Goal: Complete Application Form: Complete application form

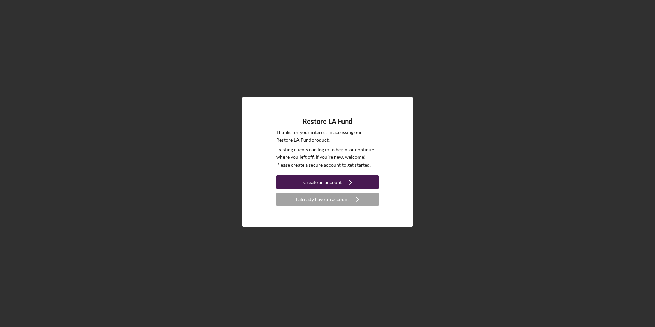
click at [321, 182] on div "Create an account" at bounding box center [322, 182] width 39 height 14
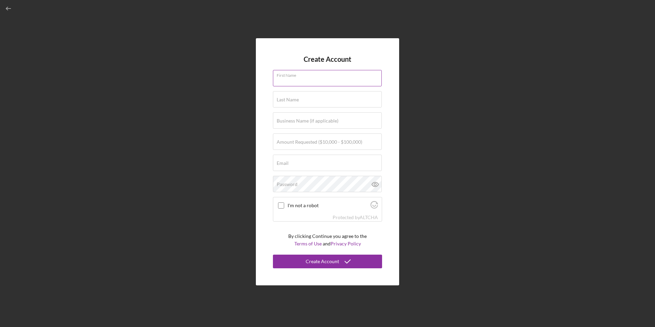
click at [300, 85] on input "First Name" at bounding box center [327, 78] width 109 height 16
type input "joy"
type input "[PERSON_NAME]"
type input "Bridgetown Roti LLC"
type input "[EMAIL_ADDRESS][DOMAIN_NAME]"
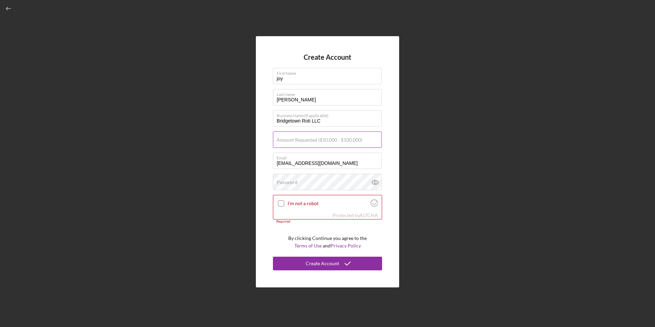
click at [316, 138] on label "Amount Requested ($10,000 - $100,000)" at bounding box center [320, 139] width 86 height 5
click at [316, 138] on input "Amount Requested ($10,000 - $100,000)" at bounding box center [327, 139] width 109 height 16
type input "$50,000"
click at [282, 205] on input "I'm not a robot" at bounding box center [281, 203] width 6 height 6
checkbox input "true"
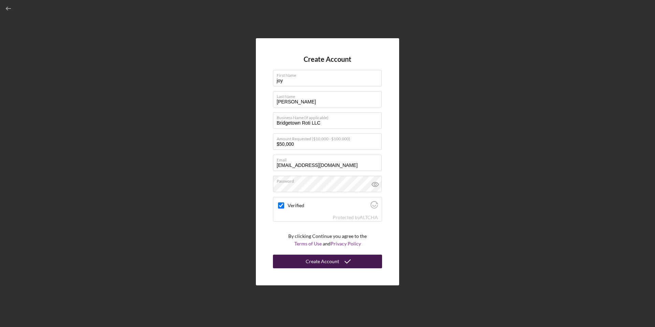
click at [322, 262] on div "Create Account" at bounding box center [322, 262] width 33 height 14
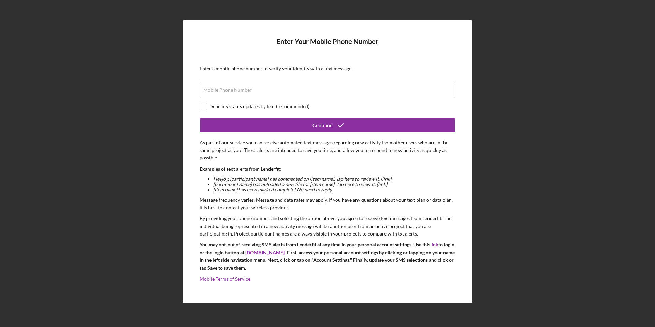
click at [224, 78] on form "Enter Your Mobile Phone Number Enter a mobile phone number to verify your ident…" at bounding box center [328, 162] width 256 height 249
click at [225, 88] on label "Mobile Phone Number" at bounding box center [227, 89] width 48 height 5
click at [225, 88] on input "Mobile Phone Number" at bounding box center [328, 90] width 256 height 16
type input "[PHONE_NUMBER]"
click at [205, 107] on input "checkbox" at bounding box center [203, 106] width 7 height 7
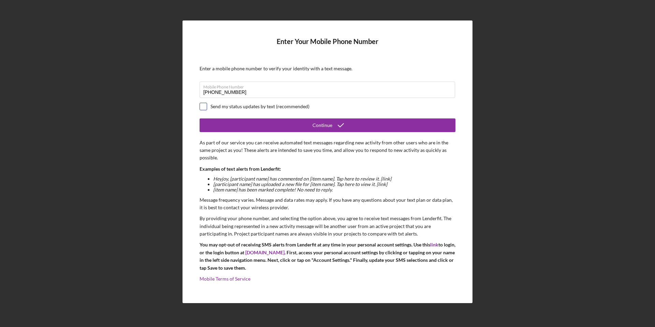
checkbox input "true"
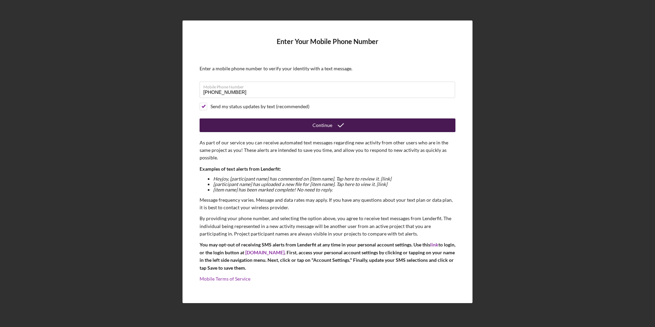
click at [321, 124] on div "Continue" at bounding box center [323, 125] width 20 height 14
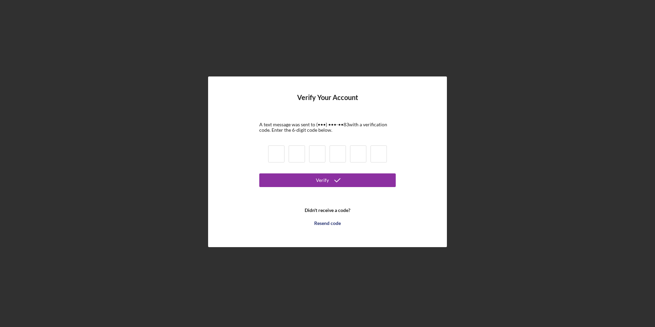
click at [280, 153] on input at bounding box center [276, 153] width 16 height 17
type input "9"
type input "5"
type input "3"
type input "6"
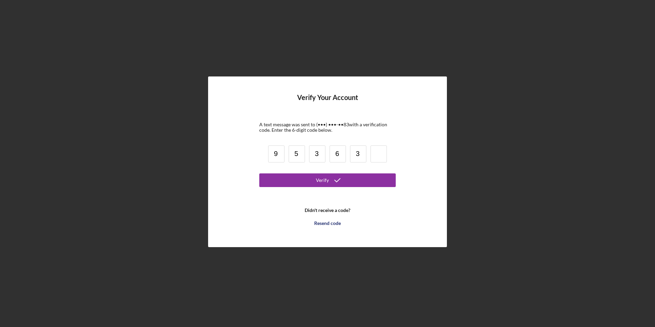
type input "3"
type input "8"
click at [324, 178] on div "Verify" at bounding box center [322, 180] width 13 height 14
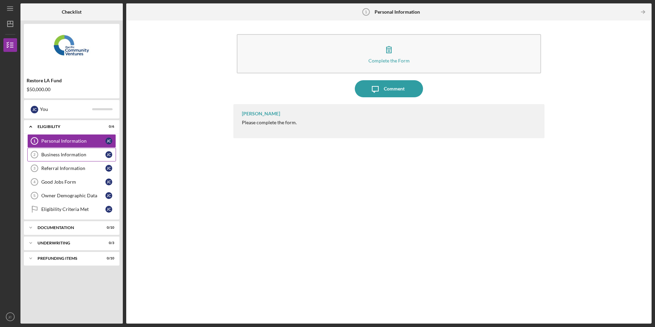
click at [83, 153] on div "Business Information" at bounding box center [73, 154] width 64 height 5
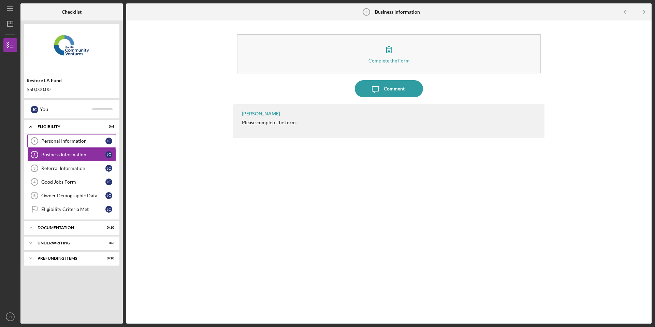
click at [74, 140] on div "Personal Information" at bounding box center [73, 140] width 64 height 5
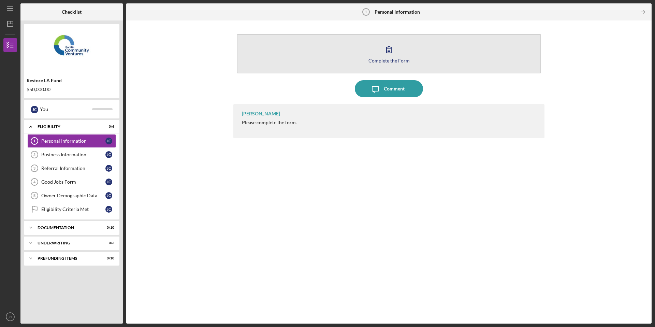
click at [396, 55] on icon "button" at bounding box center [389, 49] width 17 height 17
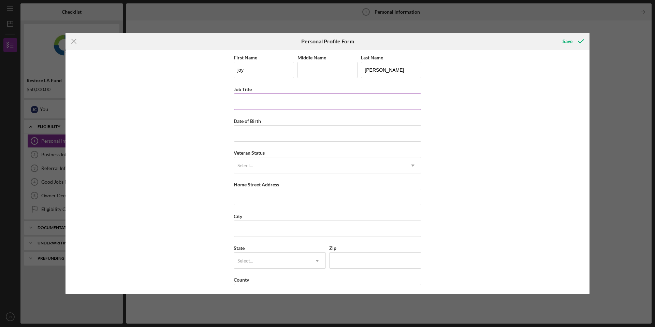
click at [302, 99] on input "Job Title" at bounding box center [328, 102] width 188 height 16
click at [279, 99] on input "Job Title" at bounding box center [328, 102] width 188 height 16
type input "General Partner"
click at [283, 134] on input "Date of Birth" at bounding box center [328, 133] width 188 height 16
type input "1m/dd/yyyy"
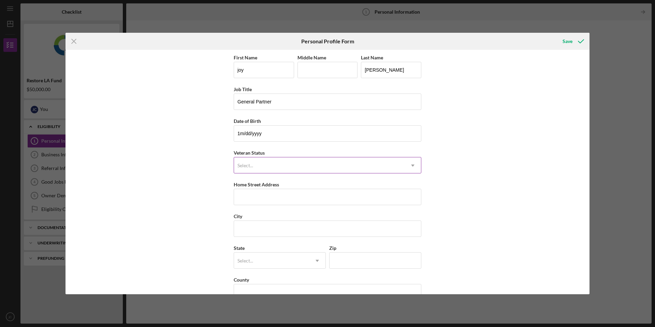
click at [290, 164] on div "Select..." at bounding box center [319, 166] width 171 height 16
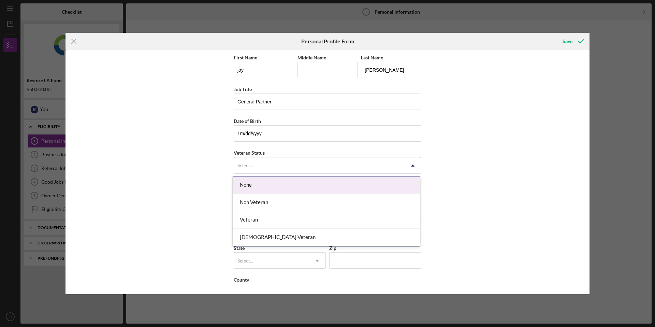
click at [288, 184] on div "None" at bounding box center [326, 184] width 187 height 17
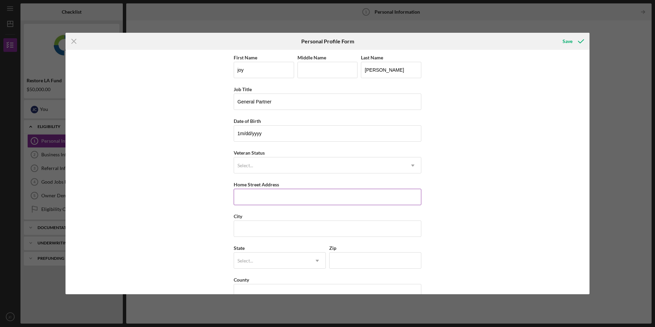
click at [290, 196] on input "Home Street Address" at bounding box center [328, 197] width 188 height 16
type input "[STREET_ADDRESS]"
type input "a"
type input "[GEOGRAPHIC_DATA]"
type input "CA"
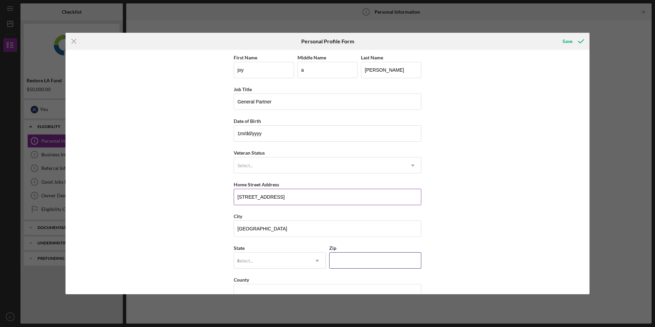
type input "91104"
type input "[GEOGRAPHIC_DATA]"
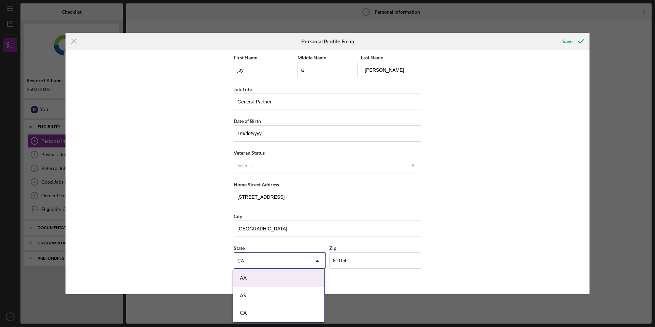
scroll to position [16, 0]
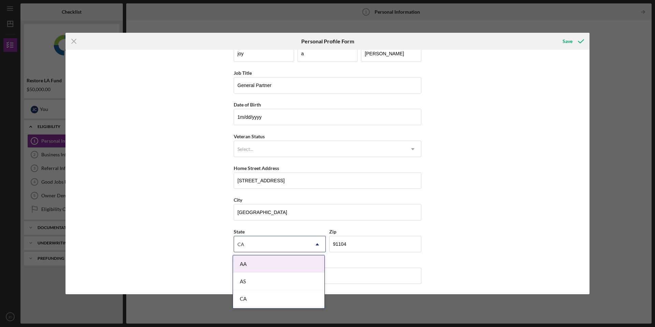
click at [490, 213] on div "First Name [PERSON_NAME] Middle Name a Last Name [PERSON_NAME] Job Title Genera…" at bounding box center [328, 172] width 524 height 244
click at [308, 247] on div "CA" at bounding box center [271, 245] width 75 height 16
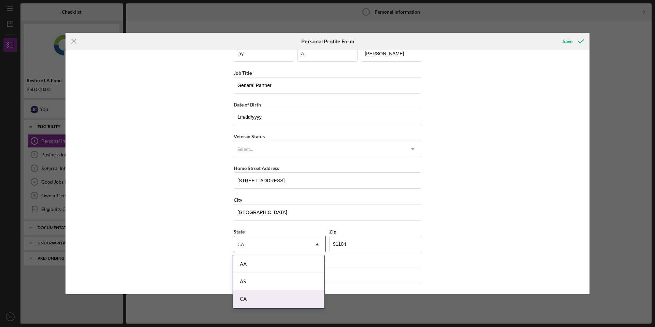
click at [282, 299] on div "CA" at bounding box center [278, 298] width 91 height 17
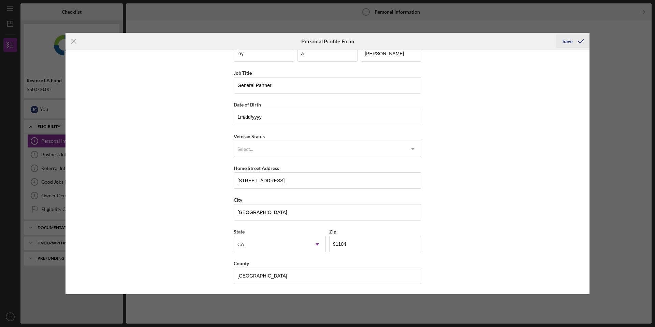
click at [571, 40] on div "Save" at bounding box center [568, 41] width 10 height 14
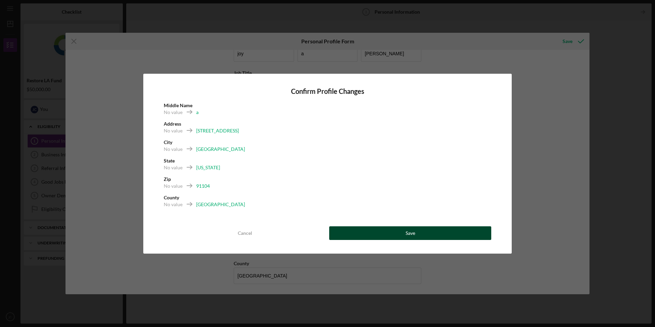
click at [411, 233] on div "Save" at bounding box center [411, 233] width 10 height 14
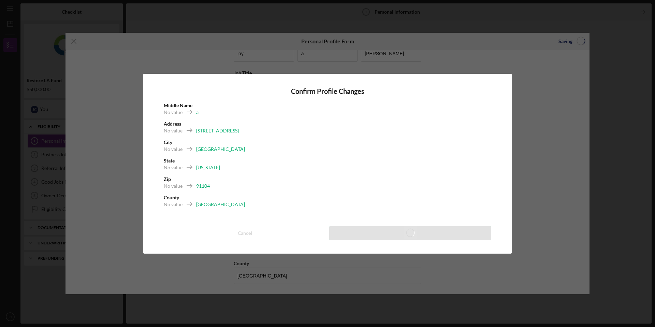
click at [623, 35] on div "Confirm Profile Changes Middle Name No value a Address No value [STREET_ADDRESS…" at bounding box center [327, 163] width 655 height 327
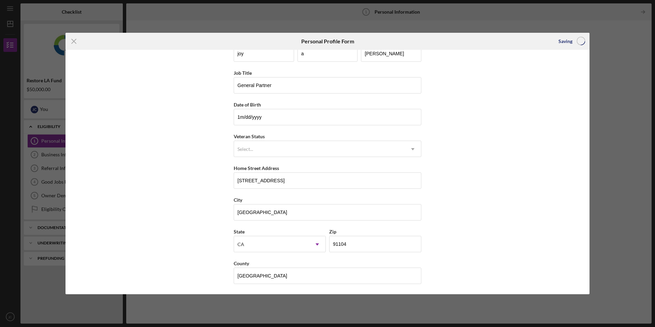
click at [525, 168] on div "First Name [PERSON_NAME] Middle Name a Last Name [PERSON_NAME] Job Title Genera…" at bounding box center [328, 172] width 524 height 244
click at [74, 42] on icon "Icon/Menu Close" at bounding box center [74, 41] width 17 height 17
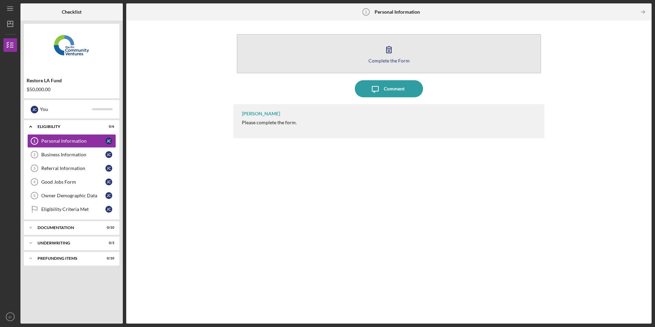
click at [396, 61] on div "Complete the Form" at bounding box center [389, 60] width 41 height 5
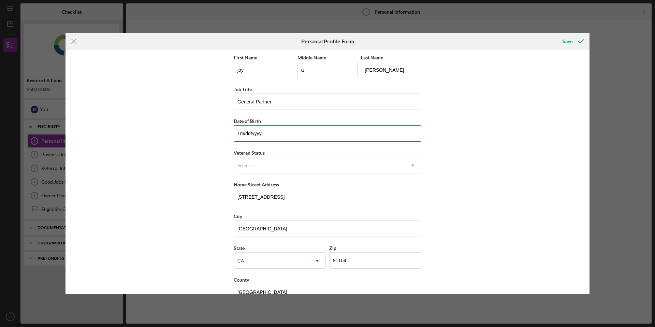
click at [278, 133] on input "1m/dd/yyyy" at bounding box center [328, 133] width 188 height 16
type input "[DATE]"
click at [256, 162] on div "Select..." at bounding box center [319, 166] width 171 height 16
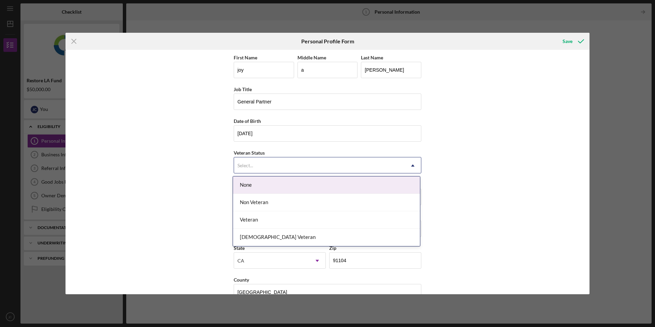
click at [254, 181] on div "None" at bounding box center [326, 184] width 187 height 17
click at [412, 166] on use at bounding box center [412, 166] width 3 height 2
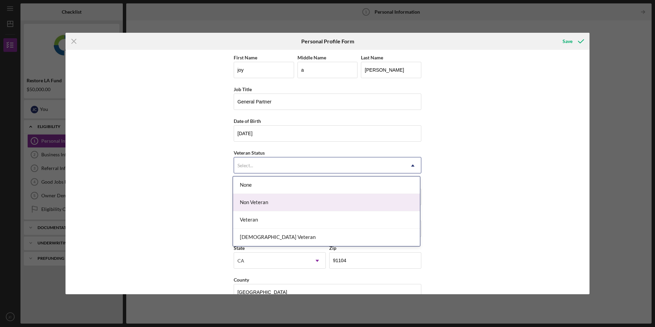
click at [397, 198] on div "Non Veteran" at bounding box center [326, 202] width 187 height 17
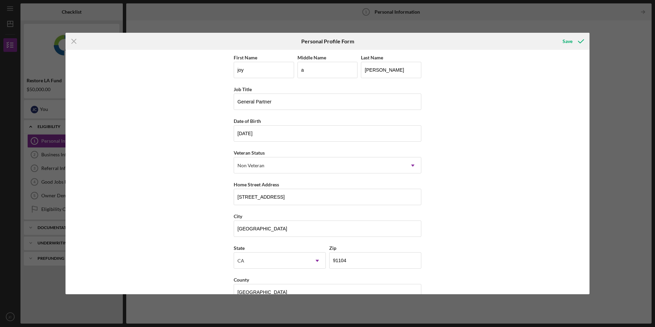
click at [504, 180] on div "First Name [PERSON_NAME] Middle Name a Last Name [PERSON_NAME] Job Title Genera…" at bounding box center [328, 172] width 524 height 244
drag, startPoint x: 590, startPoint y: 99, endPoint x: 598, endPoint y: 150, distance: 51.2
click at [598, 150] on div "Icon/Menu Close Personal Profile Form Save First Name [PERSON_NAME] Middle Name…" at bounding box center [327, 163] width 655 height 327
click at [569, 40] on div "Save" at bounding box center [568, 41] width 10 height 14
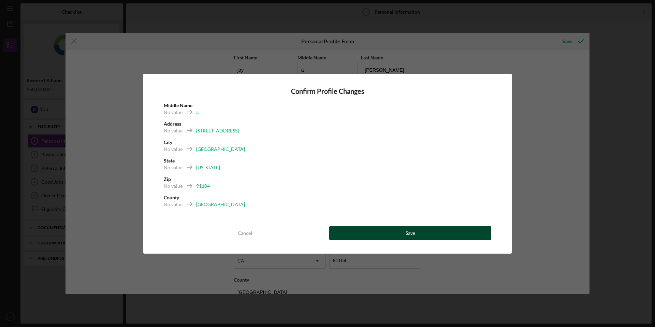
click at [405, 234] on button "Save" at bounding box center [410, 233] width 162 height 14
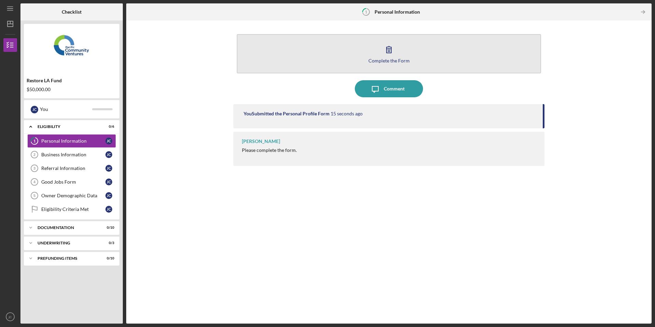
click at [390, 54] on icon "button" at bounding box center [389, 49] width 17 height 17
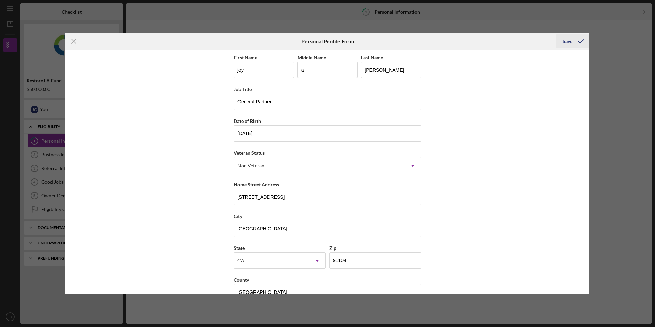
click at [566, 38] on div "Save" at bounding box center [568, 41] width 10 height 14
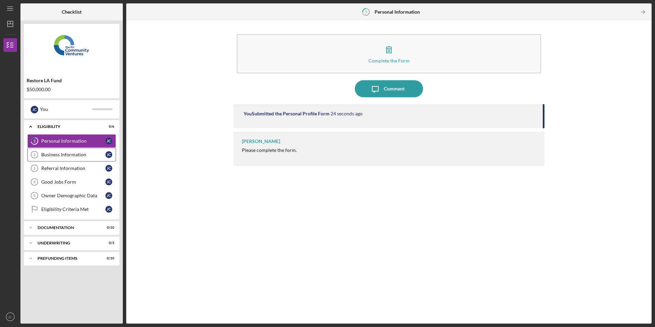
click at [64, 155] on div "Business Information" at bounding box center [73, 154] width 64 height 5
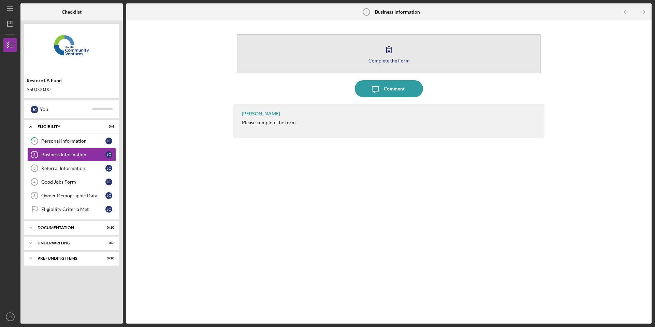
click at [389, 55] on icon "button" at bounding box center [389, 49] width 17 height 17
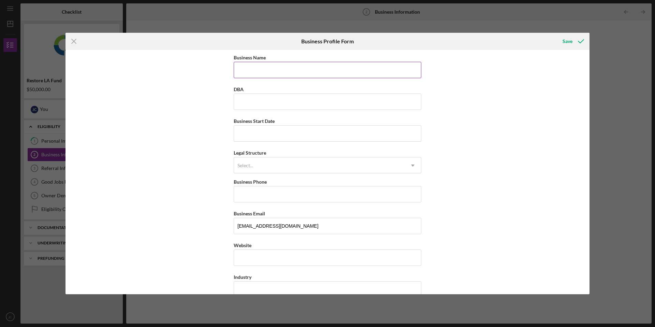
click at [370, 67] on input "Business Name" at bounding box center [328, 70] width 188 height 16
click at [316, 100] on input "DBA" at bounding box center [328, 102] width 188 height 16
click at [337, 72] on input "Bridgetown [US_STATE] L.P DBA Bridgetown Roti" at bounding box center [328, 70] width 188 height 16
type input "Bridgetown [US_STATE] L.P"
click at [305, 133] on input "Business Start Date" at bounding box center [328, 133] width 188 height 16
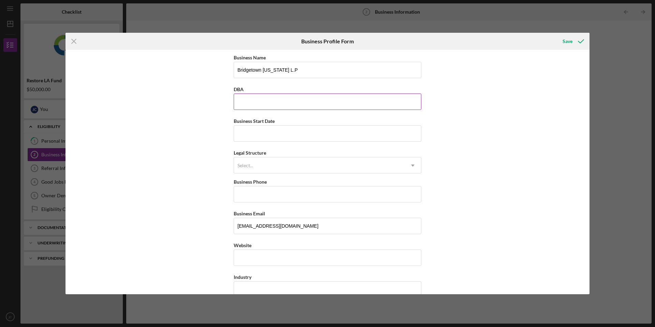
click at [288, 103] on input "DBA" at bounding box center [328, 102] width 188 height 16
type input "Bridgetown Roti"
click at [296, 133] on input "Business Start Date" at bounding box center [328, 133] width 188 height 16
click at [257, 165] on div "Select..." at bounding box center [319, 166] width 171 height 16
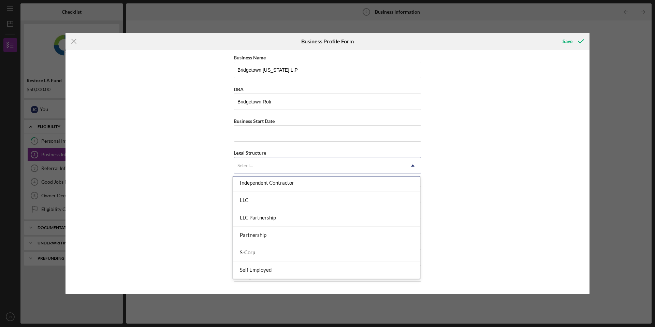
scroll to position [115, 0]
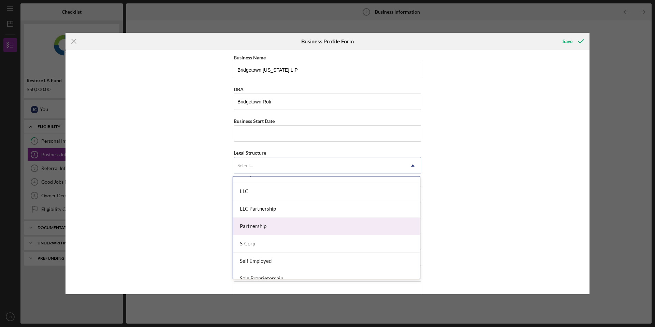
click at [406, 228] on div "Partnership" at bounding box center [326, 226] width 187 height 17
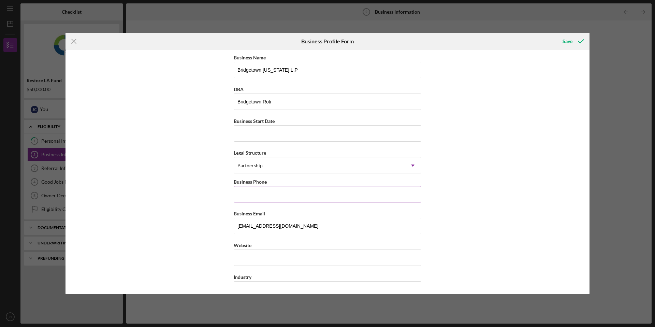
click at [390, 189] on input "Business Phone" at bounding box center [328, 194] width 188 height 16
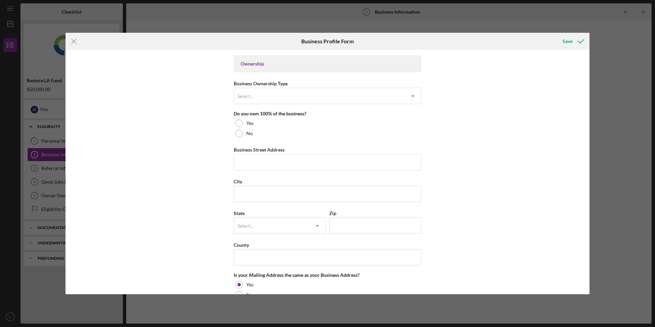
scroll to position [314, 0]
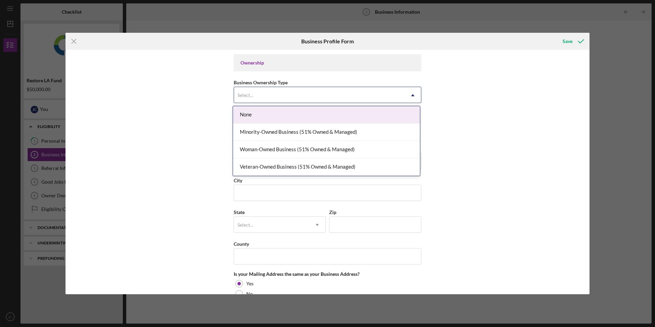
click at [412, 95] on use at bounding box center [412, 95] width 3 height 2
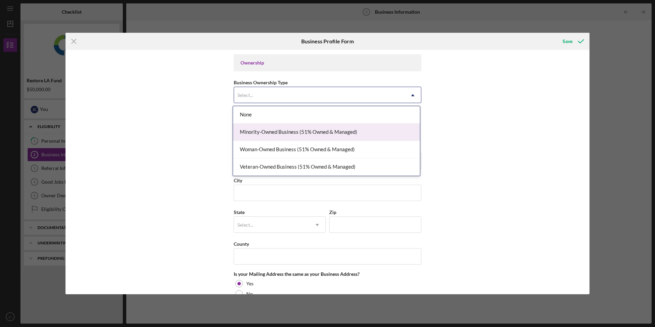
click at [399, 130] on div "Minority-Owned Business (51% Owned & Managed)" at bounding box center [326, 132] width 187 height 17
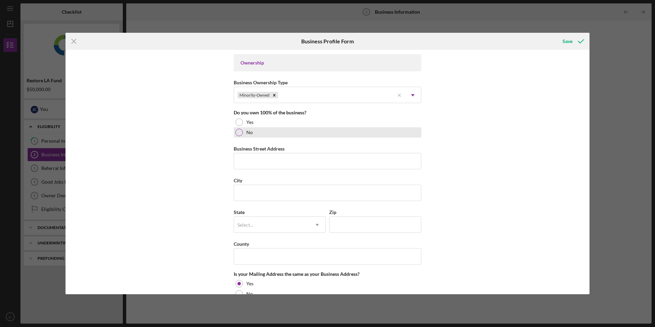
click at [237, 131] on div at bounding box center [240, 133] width 8 height 8
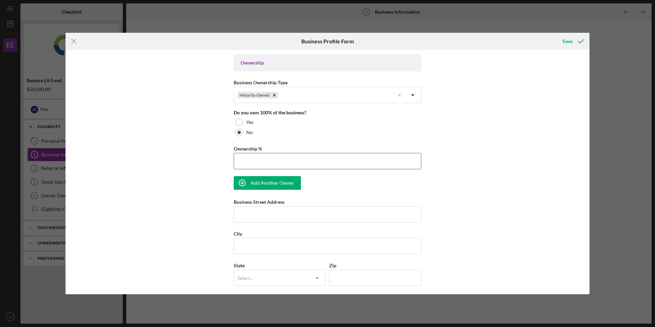
click at [315, 158] on input "Ownership %" at bounding box center [328, 161] width 188 height 16
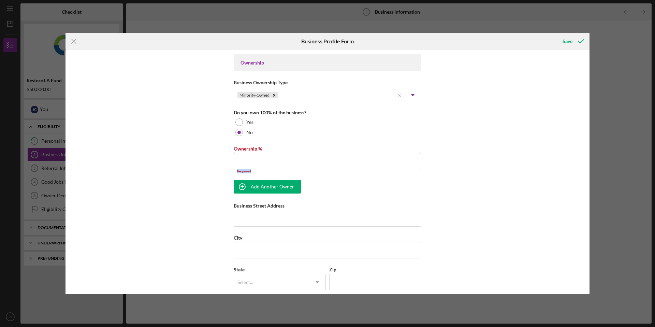
drag, startPoint x: 587, startPoint y: 172, endPoint x: 588, endPoint y: 154, distance: 18.8
click at [588, 154] on div "Business Name [GEOGRAPHIC_DATA] [US_STATE] L.P DBA Bridgetown Roti Business Sta…" at bounding box center [328, 172] width 524 height 244
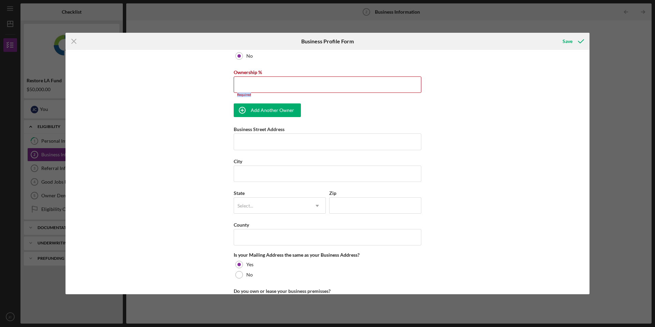
scroll to position [391, 0]
click at [240, 110] on icon "button" at bounding box center [242, 109] width 17 height 17
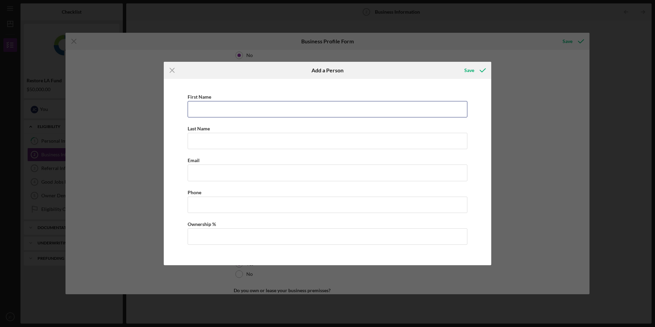
click at [240, 110] on input "First Name" at bounding box center [328, 109] width 280 height 16
type input "Rashida"
click at [210, 138] on input "Last Name" at bounding box center [328, 141] width 280 height 16
type input "[PERSON_NAME]"
click at [205, 175] on input "Business Email" at bounding box center [328, 173] width 280 height 16
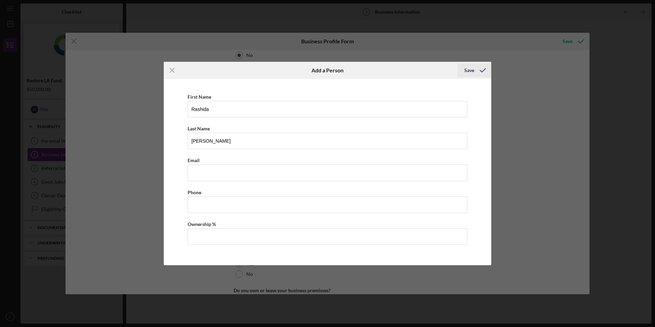
click at [467, 69] on div "Save" at bounding box center [470, 70] width 10 height 14
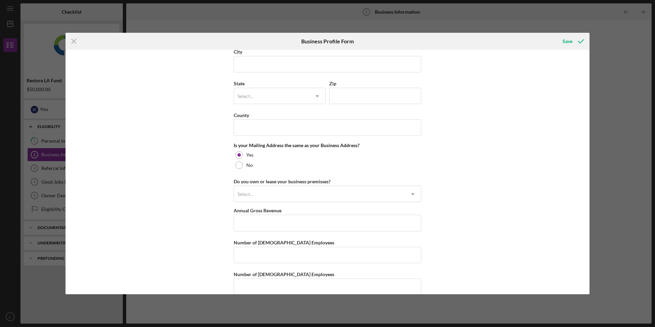
scroll to position [554, 0]
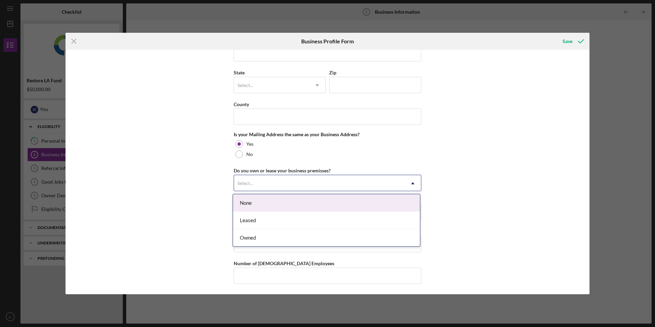
click at [411, 184] on icon "Icon/Dropdown Arrow" at bounding box center [413, 183] width 16 height 16
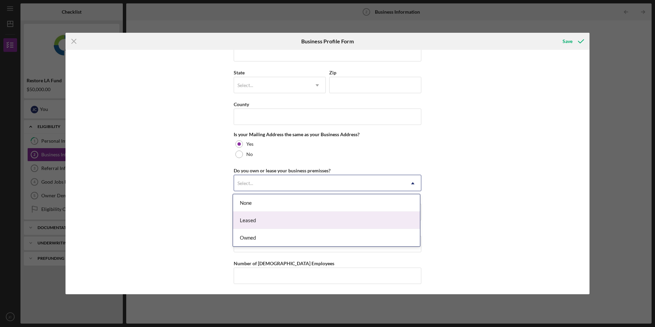
click at [408, 213] on div "Leased" at bounding box center [326, 220] width 187 height 17
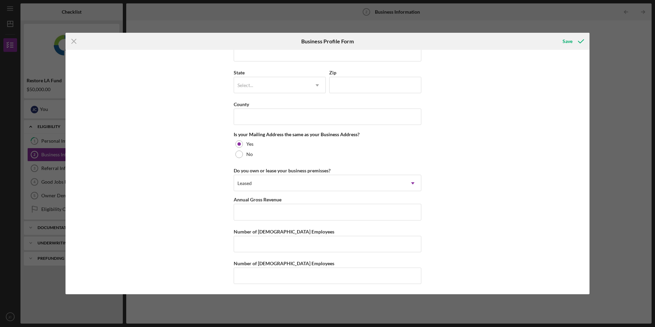
click at [455, 206] on div "Business Name [GEOGRAPHIC_DATA] [US_STATE] L.P DBA Bridgetown Roti Business Sta…" at bounding box center [328, 172] width 524 height 244
click at [375, 214] on input "Annual Gross Revenue" at bounding box center [328, 212] width 188 height 16
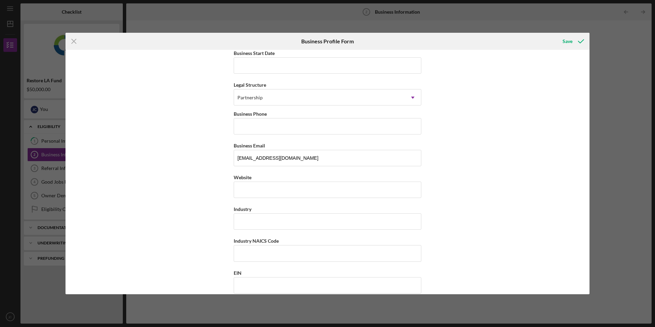
scroll to position [0, 0]
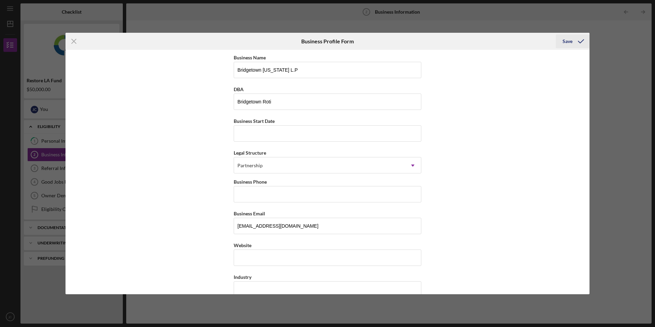
click at [568, 39] on div "Save" at bounding box center [568, 41] width 10 height 14
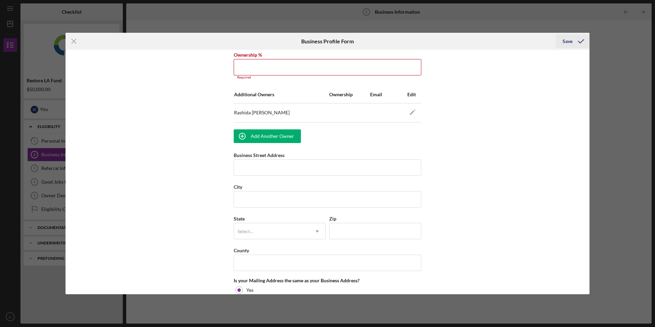
scroll to position [409, 0]
click at [73, 39] on icon "Icon/Menu Close" at bounding box center [74, 41] width 17 height 17
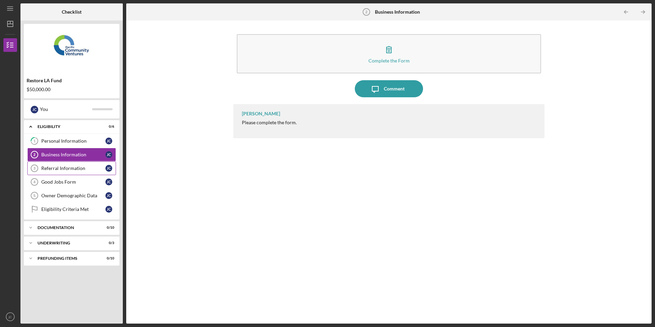
click at [85, 170] on div "Referral Information" at bounding box center [73, 168] width 64 height 5
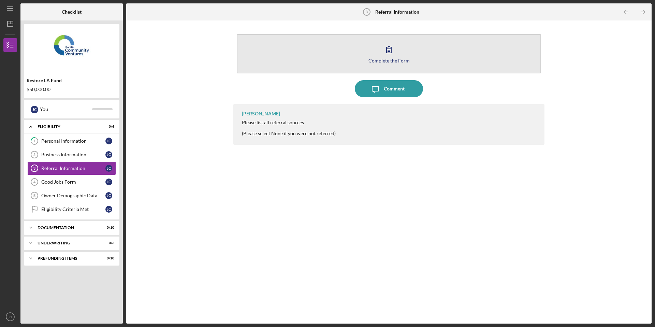
click at [388, 60] on div "Complete the Form" at bounding box center [389, 60] width 41 height 5
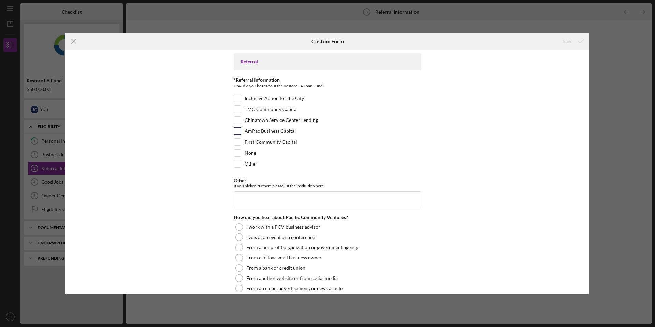
click at [235, 131] on input "AmPac Business Capital" at bounding box center [237, 131] width 7 height 7
checkbox input "true"
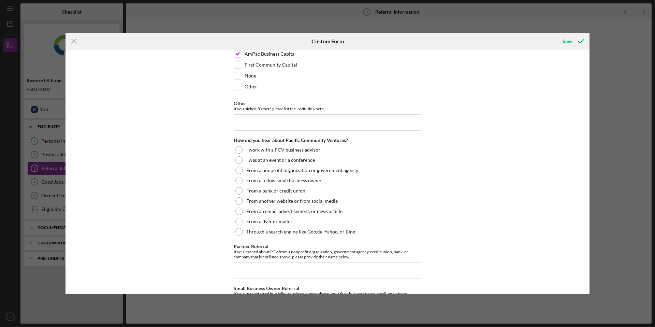
scroll to position [78, 0]
click at [236, 168] on div at bounding box center [240, 170] width 8 height 8
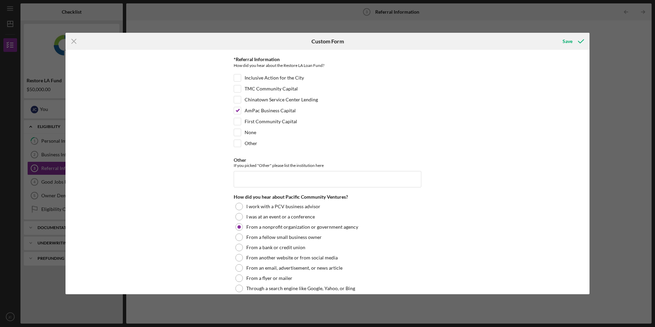
scroll to position [0, 0]
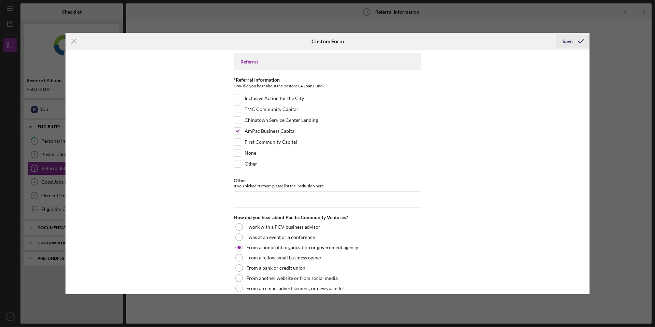
click at [565, 41] on div "Save" at bounding box center [568, 41] width 10 height 14
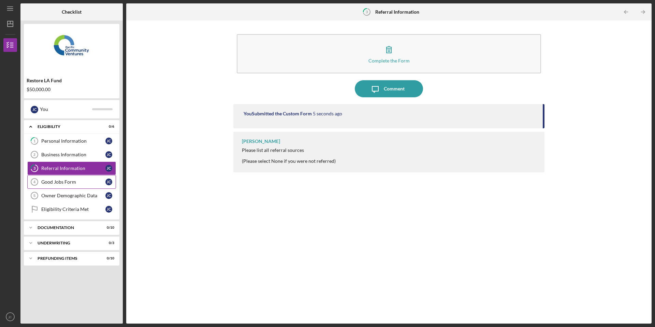
click at [71, 182] on div "Good Jobs Form" at bounding box center [73, 181] width 64 height 5
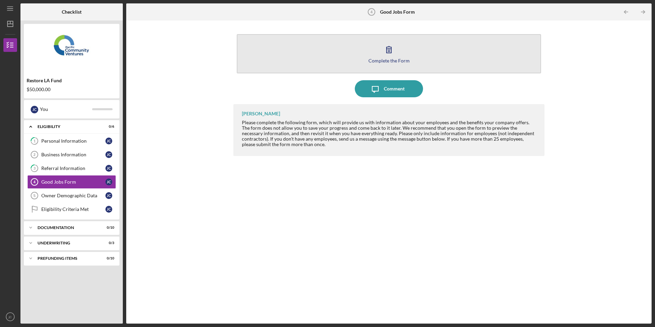
click at [389, 46] on icon "button" at bounding box center [389, 49] width 17 height 17
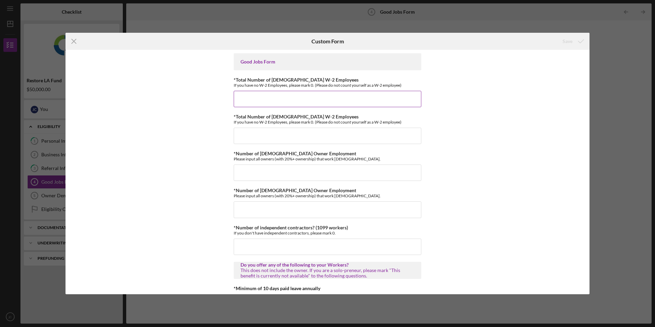
click at [363, 93] on input "*Total Number of [DEMOGRAPHIC_DATA] W-2 Employees" at bounding box center [328, 99] width 188 height 16
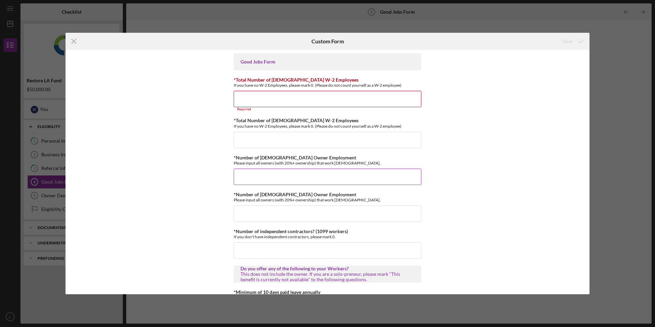
click at [349, 160] on div "Please input all owners (with 20%+ ownership) that work [DEMOGRAPHIC_DATA]." at bounding box center [328, 162] width 188 height 5
click at [343, 172] on input "*Number of [DEMOGRAPHIC_DATA] Owner Employment" at bounding box center [328, 177] width 188 height 16
type input "2"
click at [331, 209] on input "*Number of [DEMOGRAPHIC_DATA] Owner Employment" at bounding box center [328, 213] width 188 height 16
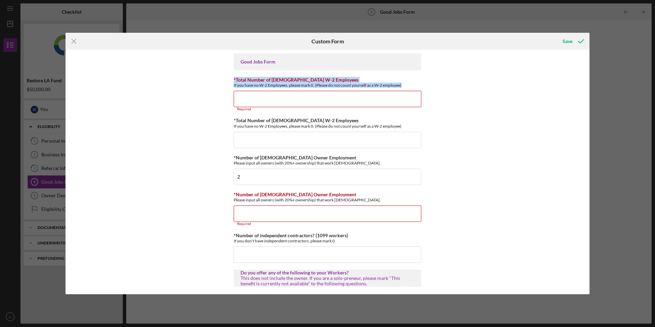
drag, startPoint x: 590, startPoint y: 70, endPoint x: 594, endPoint y: 83, distance: 14.3
click at [594, 83] on div "Icon/Menu Close Custom Form Save Good Jobs Form *Total Number of [DEMOGRAPHIC_D…" at bounding box center [327, 163] width 655 height 327
click at [377, 254] on input "*Number of independent contractors? (1099 workers)" at bounding box center [328, 254] width 188 height 16
type input "1"
click at [363, 214] on input "*Number of [DEMOGRAPHIC_DATA] Owner Employment" at bounding box center [328, 213] width 188 height 16
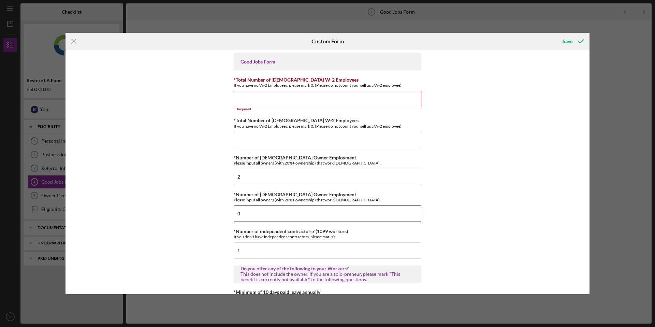
type input "0"
click at [485, 215] on div "Good Jobs Form *Total Number of [DEMOGRAPHIC_DATA] W-2 Employees If you have no…" at bounding box center [328, 172] width 524 height 244
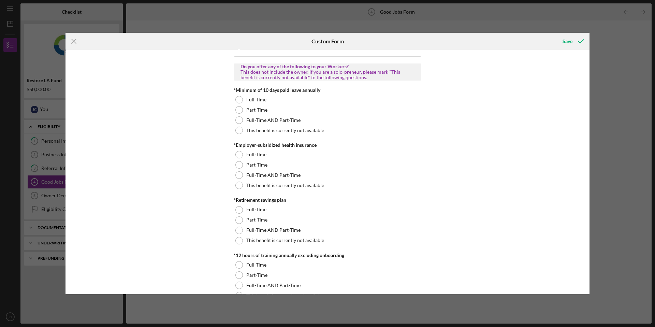
scroll to position [197, 0]
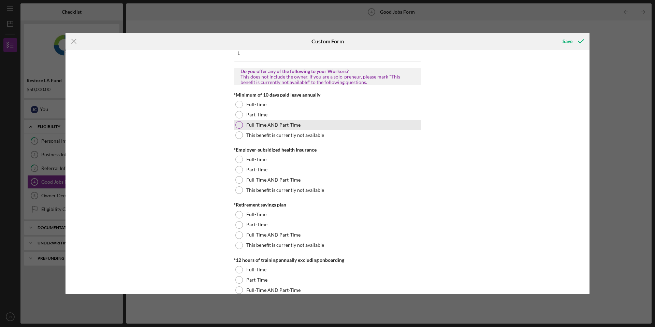
click at [238, 126] on div at bounding box center [240, 125] width 8 height 8
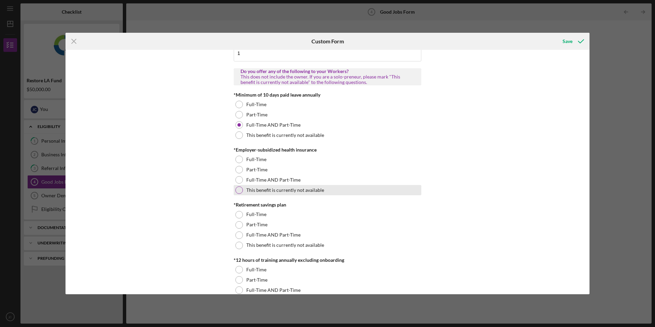
click at [237, 188] on div at bounding box center [240, 190] width 8 height 8
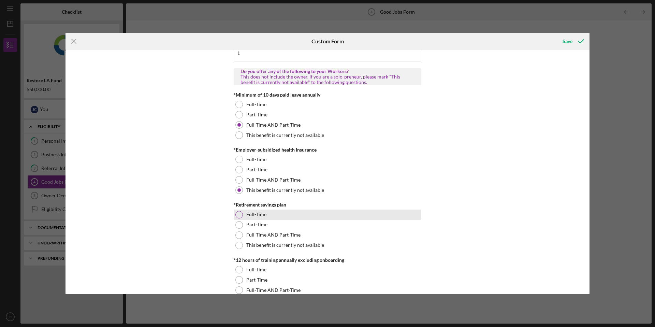
click at [239, 213] on div at bounding box center [240, 215] width 8 height 8
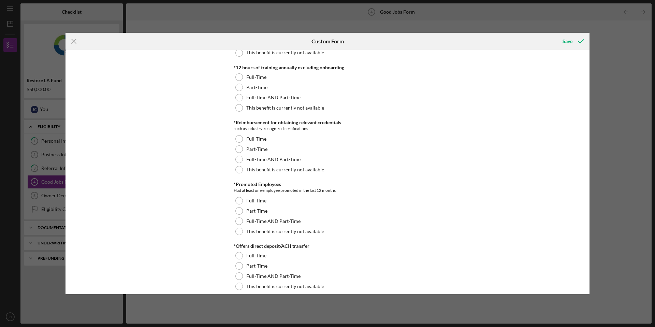
scroll to position [385, 0]
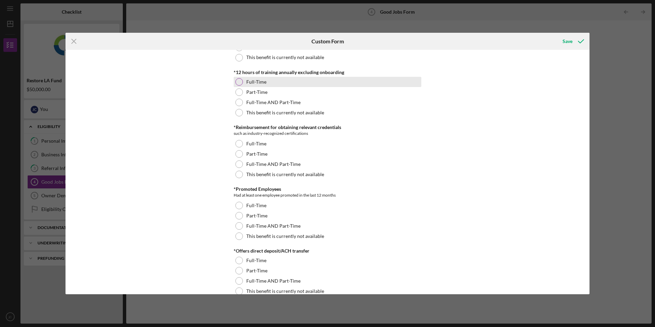
click at [238, 83] on div at bounding box center [240, 82] width 8 height 8
click at [238, 84] on div at bounding box center [240, 82] width 8 height 8
click at [238, 80] on div at bounding box center [239, 81] width 3 height 3
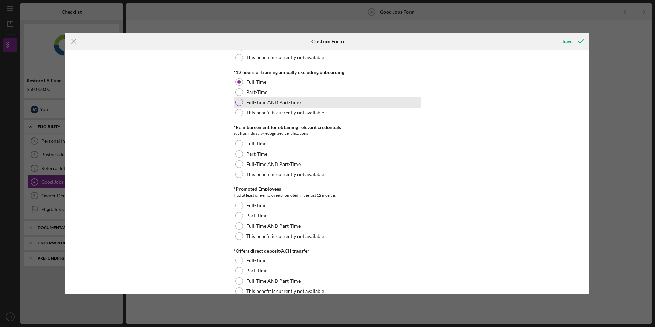
click at [238, 102] on div at bounding box center [240, 103] width 8 height 8
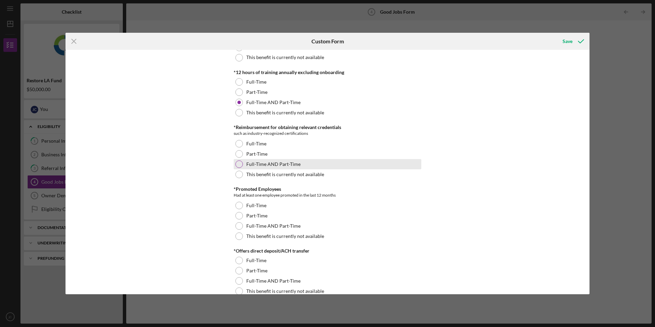
click at [236, 165] on div at bounding box center [240, 164] width 8 height 8
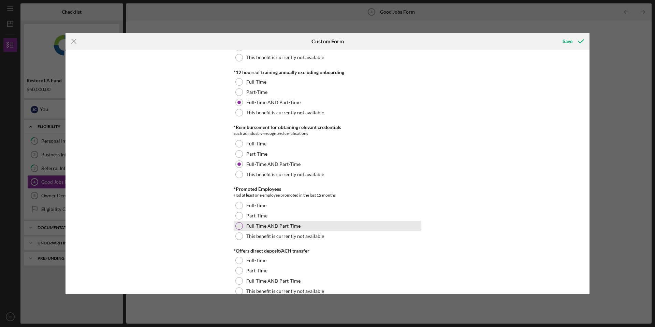
click at [238, 227] on div at bounding box center [240, 226] width 8 height 8
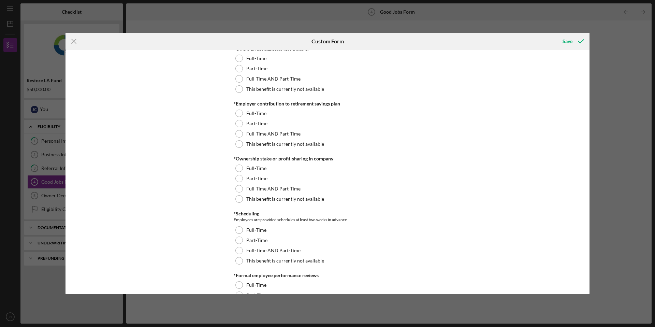
scroll to position [580, 0]
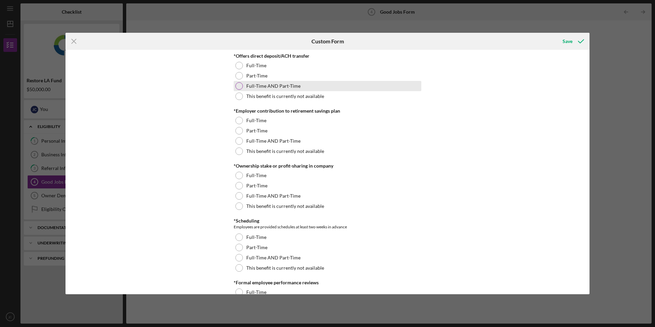
click at [239, 86] on div at bounding box center [240, 86] width 8 height 8
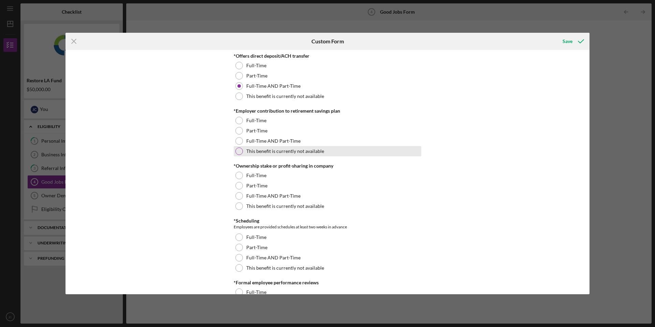
click at [238, 148] on div at bounding box center [240, 151] width 8 height 8
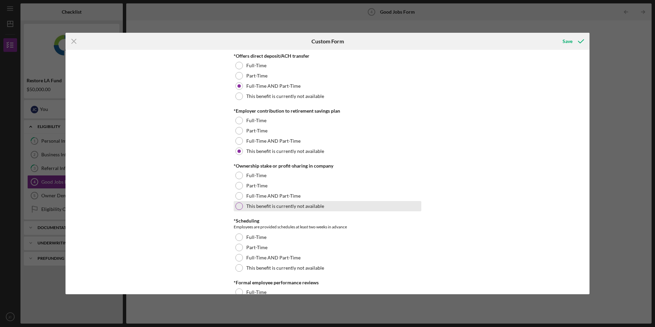
click at [236, 207] on div at bounding box center [240, 206] width 8 height 8
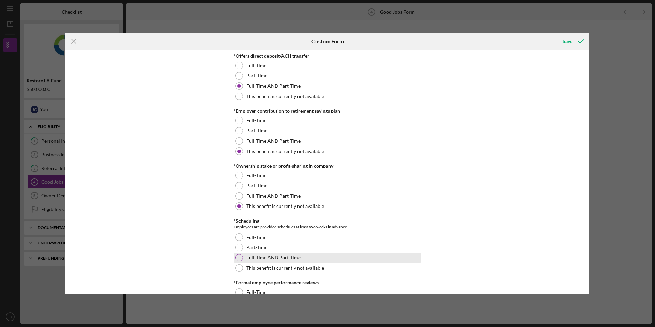
click at [239, 257] on div at bounding box center [240, 258] width 8 height 8
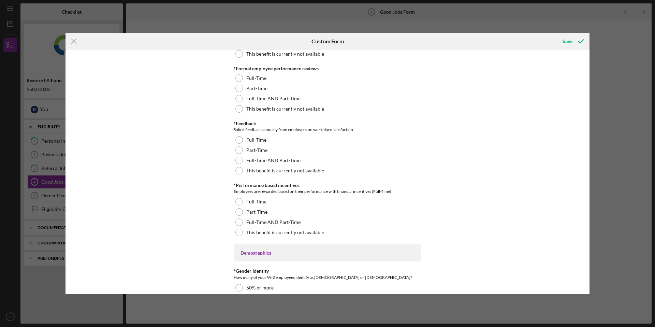
scroll to position [744, 0]
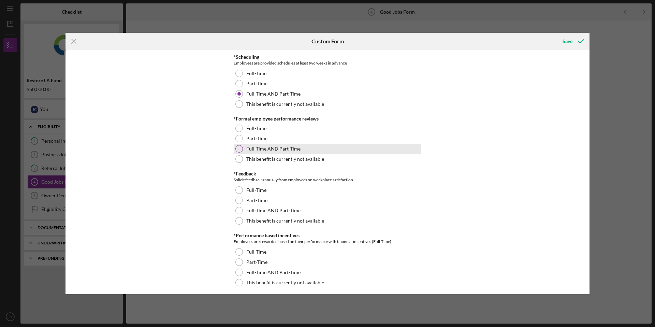
click at [239, 148] on div at bounding box center [240, 149] width 8 height 8
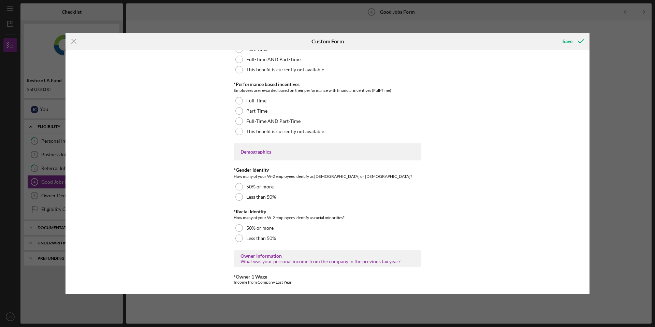
scroll to position [897, 0]
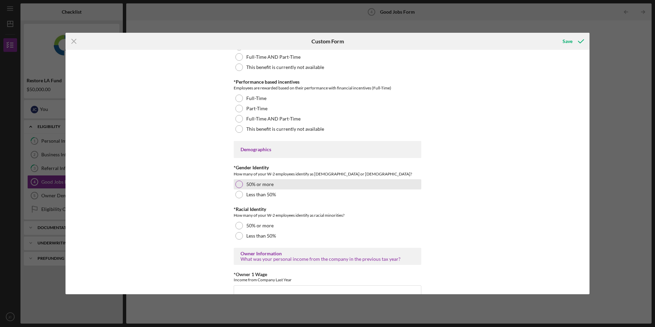
click at [238, 183] on div at bounding box center [240, 185] width 8 height 8
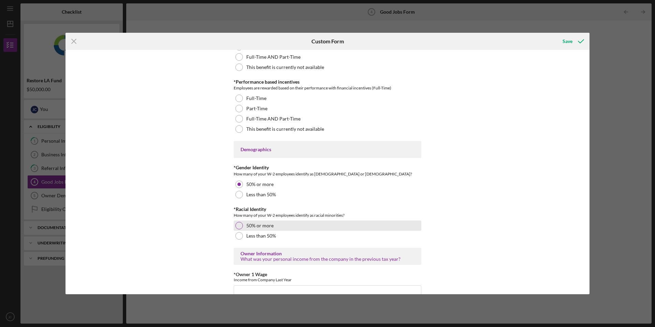
click at [238, 226] on div at bounding box center [240, 226] width 8 height 8
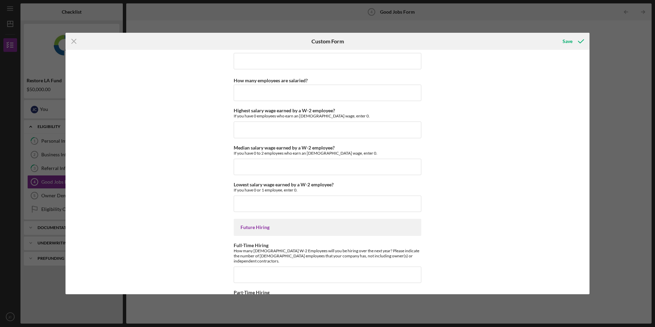
scroll to position [1480, 0]
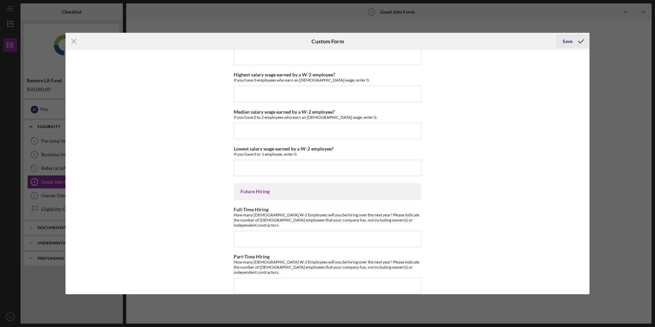
click at [568, 44] on div "Save" at bounding box center [568, 41] width 10 height 14
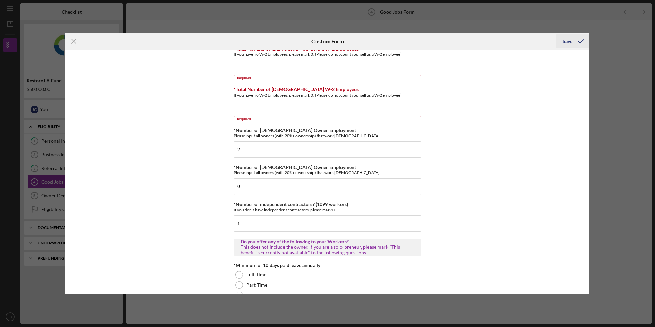
scroll to position [27, 0]
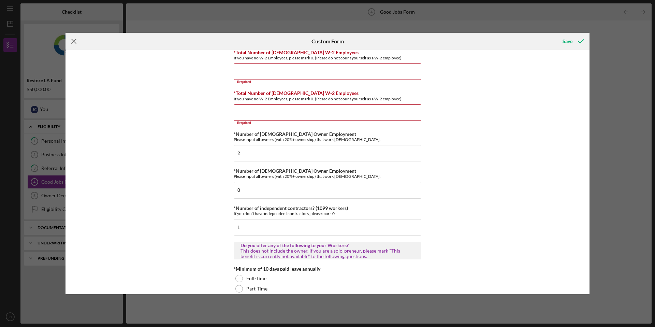
click at [74, 40] on line at bounding box center [74, 41] width 4 height 4
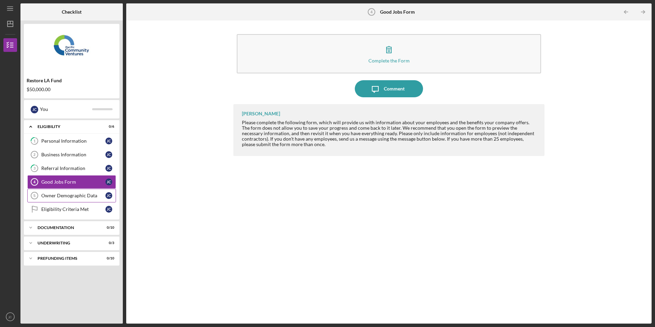
click at [60, 197] on div "Owner Demographic Data" at bounding box center [73, 195] width 64 height 5
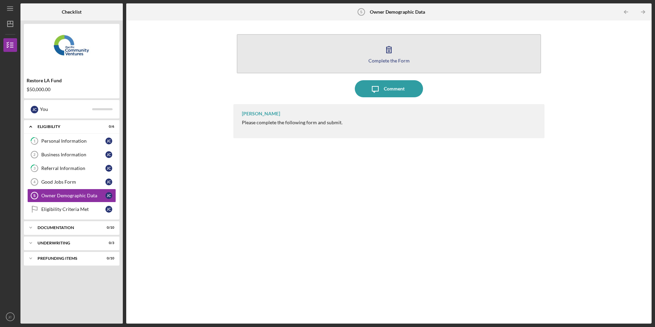
click at [376, 59] on div "Complete the Form" at bounding box center [389, 60] width 41 height 5
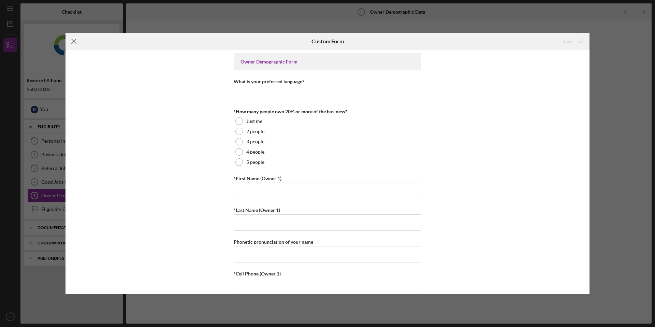
click at [75, 40] on line at bounding box center [74, 41] width 4 height 4
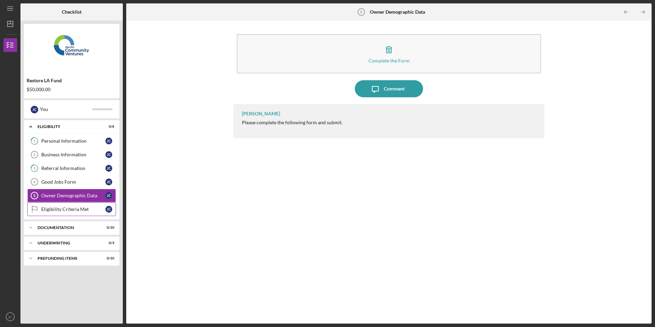
click at [48, 208] on div "Eligibility Criteria Met" at bounding box center [73, 209] width 64 height 5
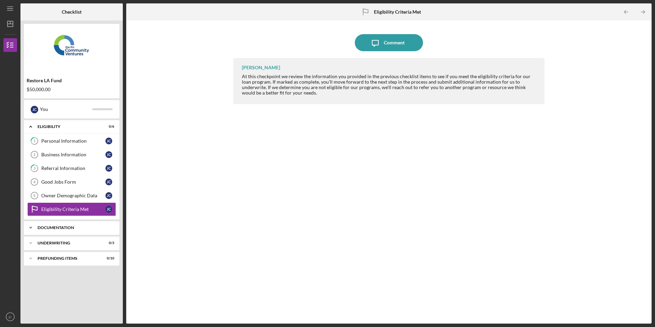
click at [52, 224] on div "Icon/Expander Documentation 0 / 10" at bounding box center [72, 228] width 96 height 14
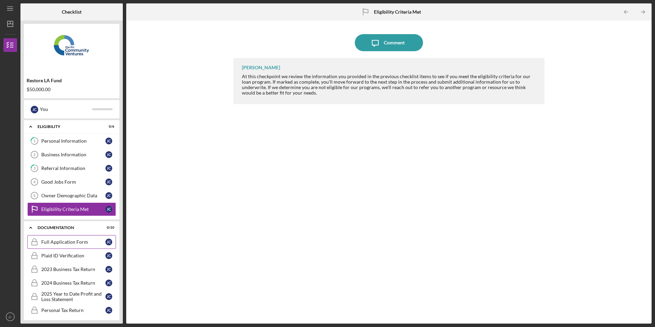
click at [55, 244] on div "Full Application Form" at bounding box center [73, 241] width 64 height 5
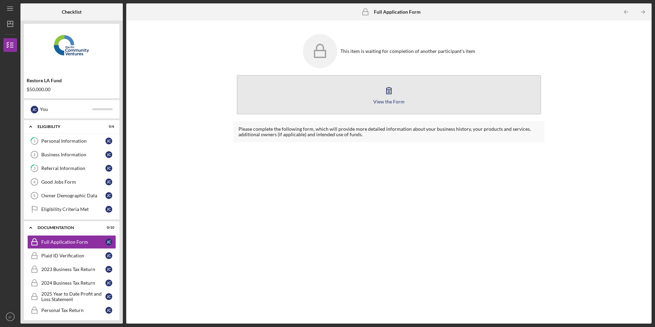
click at [392, 89] on icon "button" at bounding box center [389, 90] width 17 height 17
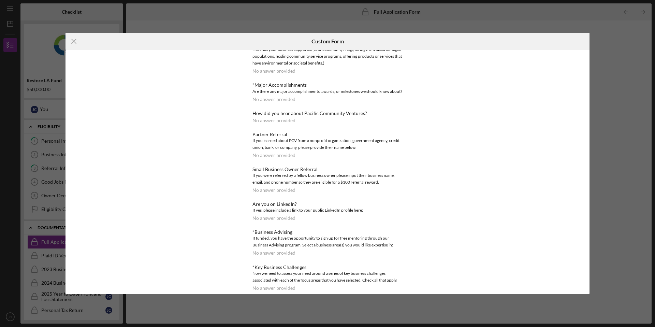
scroll to position [391, 0]
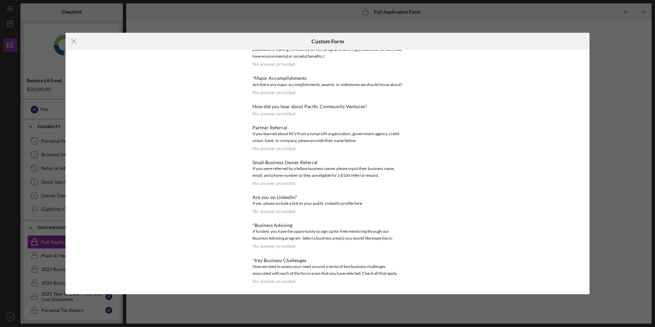
click at [448, 15] on div "Icon/Menu Close Custom Form *Use of Proceeds No answer provided Loan Request *R…" at bounding box center [327, 163] width 655 height 327
click at [73, 41] on line at bounding box center [74, 41] width 4 height 4
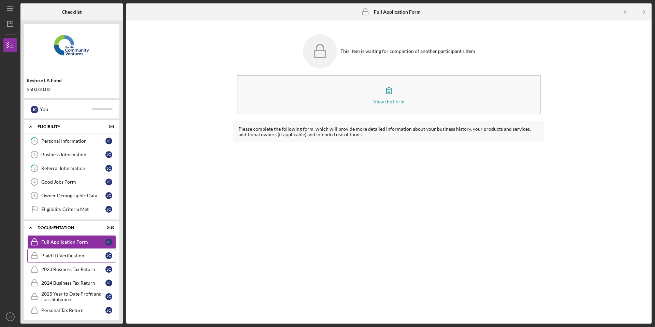
click at [57, 257] on div "Plaid ID Verification" at bounding box center [73, 255] width 64 height 5
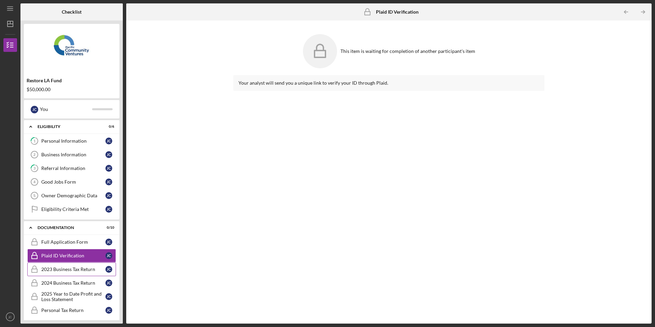
click at [61, 269] on div "2023 Business Tax Return" at bounding box center [73, 269] width 64 height 5
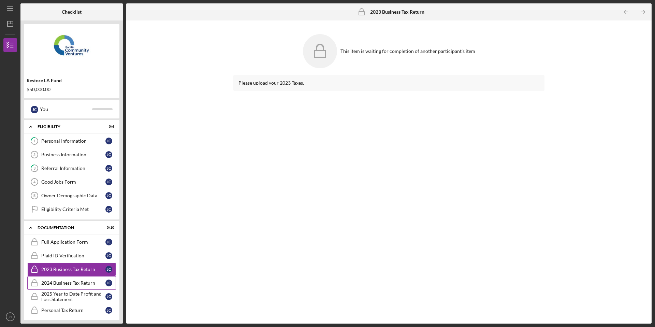
click at [62, 284] on div "2024 Business Tax Return" at bounding box center [73, 282] width 64 height 5
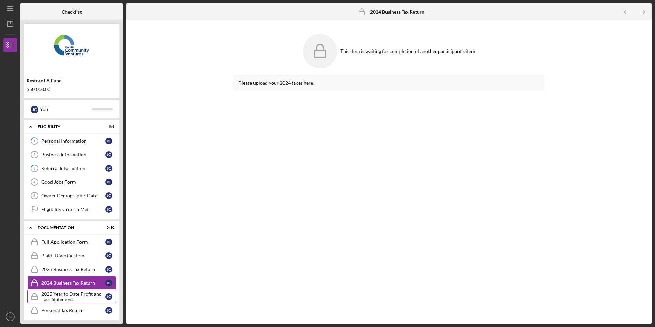
click at [61, 297] on div "2025 Year to Date Profit and Loss Statement" at bounding box center [73, 296] width 64 height 11
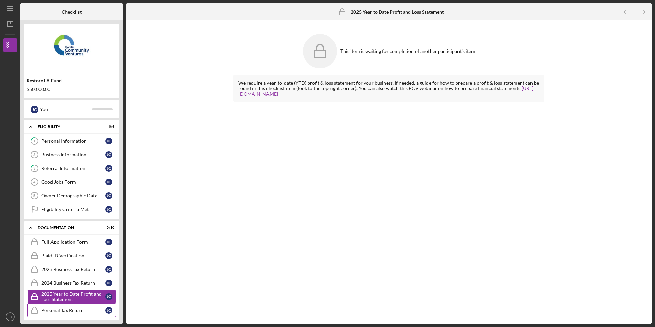
click at [59, 309] on div "Personal Tax Return" at bounding box center [73, 310] width 64 height 5
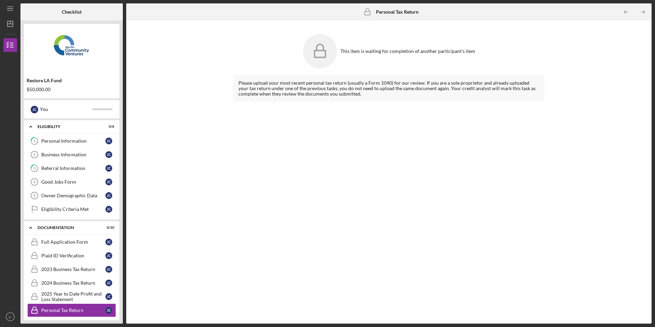
drag, startPoint x: 120, startPoint y: 233, endPoint x: 117, endPoint y: 282, distance: 49.3
click at [119, 276] on div "Restore LA Fund $50,000.00 j C You Icon/Expander Eligibility 0 / 6 1 Personal I…" at bounding box center [71, 171] width 102 height 303
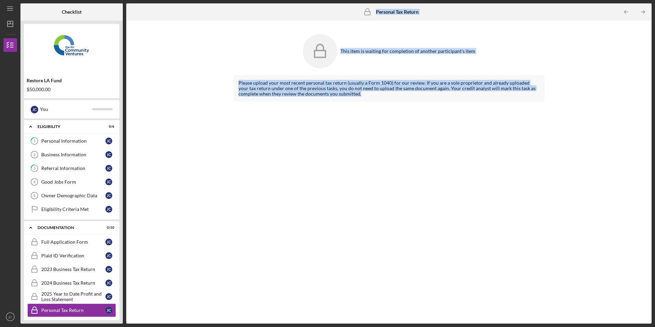
drag, startPoint x: 124, startPoint y: 225, endPoint x: 130, endPoint y: 146, distance: 78.7
click at [130, 146] on div "Checklist Restore LA Fund $50,000.00 j C You Icon/Expander Eligibility 0 / 6 1 …" at bounding box center [335, 163] width 631 height 320
click at [204, 128] on div "This item is waiting for completion of another participant's item Please upload…" at bounding box center [389, 172] width 519 height 296
